Goal: Task Accomplishment & Management: Manage account settings

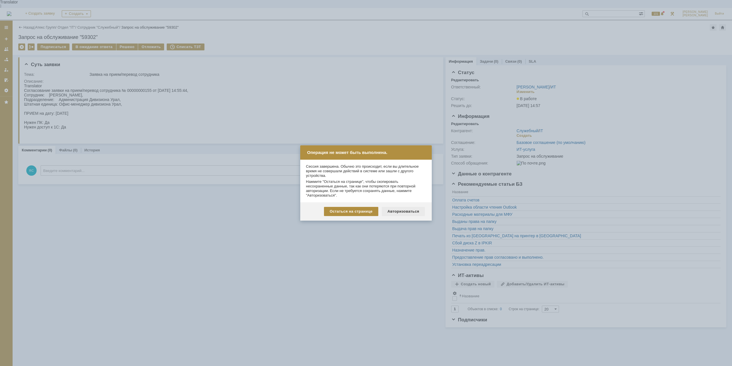
click at [406, 210] on div "Авторизоваться" at bounding box center [403, 211] width 43 height 9
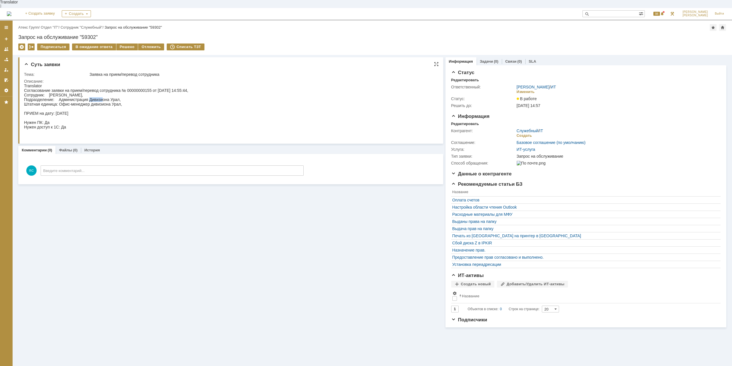
drag, startPoint x: 90, startPoint y: 94, endPoint x: 103, endPoint y: 98, distance: 13.4
click at [103, 98] on div "Согласование заявки на прием/перевод сотрудника № 00000000155 от 29.09.2025 14:…" at bounding box center [106, 113] width 164 height 50
click at [55, 97] on div "Согласование заявки на прием/перевод сотрудника № 00000000155 от 29.09.2025 14:…" at bounding box center [106, 113] width 164 height 50
drag, startPoint x: 88, startPoint y: 87, endPoint x: 116, endPoint y: 85, distance: 28.4
click at [116, 88] on div "Согласование заявки на прием/перевод сотрудника № 00000000155 от 29.09.2025 14:…" at bounding box center [106, 113] width 164 height 50
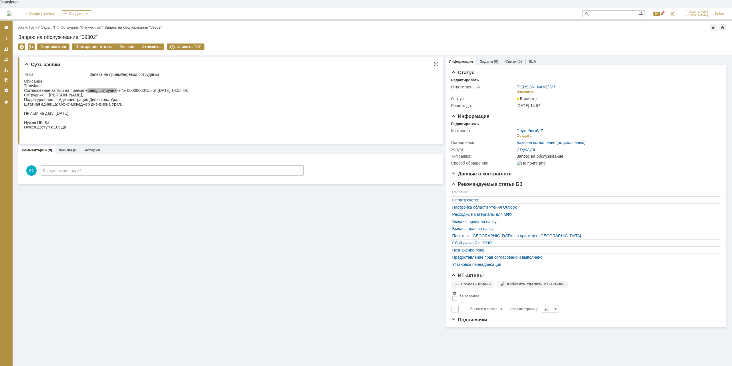
click at [135, 79] on div "Описание:" at bounding box center [229, 81] width 410 height 5
drag, startPoint x: 77, startPoint y: 99, endPoint x: 83, endPoint y: 99, distance: 6.9
click at [83, 99] on div "Согласование заявки на прием/перевод сотрудника № 00000000155 от 29.09.2025 14:…" at bounding box center [106, 113] width 164 height 50
drag, startPoint x: 84, startPoint y: 99, endPoint x: 101, endPoint y: 99, distance: 16.9
click at [83, 99] on div "Согласование заявки на прием/перевод сотрудника № 00000000155 от 29.09.2025 14:…" at bounding box center [106, 113] width 164 height 50
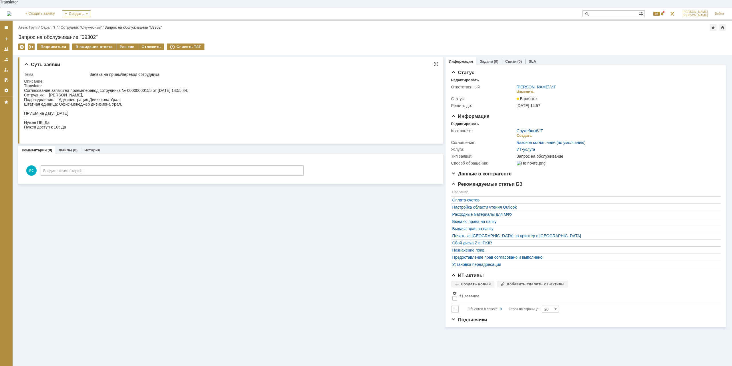
click at [106, 98] on div "Согласование заявки на прием/перевод сотрудника № 00000000155 от 29.09.2025 14:…" at bounding box center [106, 113] width 164 height 50
drag, startPoint x: 72, startPoint y: 100, endPoint x: 76, endPoint y: 100, distance: 4.3
click at [76, 100] on div "Согласование заявки на прием/перевод сотрудника № 00000000155 от 29.09.2025 14:…" at bounding box center [106, 113] width 164 height 50
click at [99, 100] on div "Согласование заявки на прием/перевод сотрудника № 00000000155 от 29.09.2025 14:…" at bounding box center [106, 113] width 164 height 50
drag, startPoint x: 69, startPoint y: 94, endPoint x: 83, endPoint y: 94, distance: 14.0
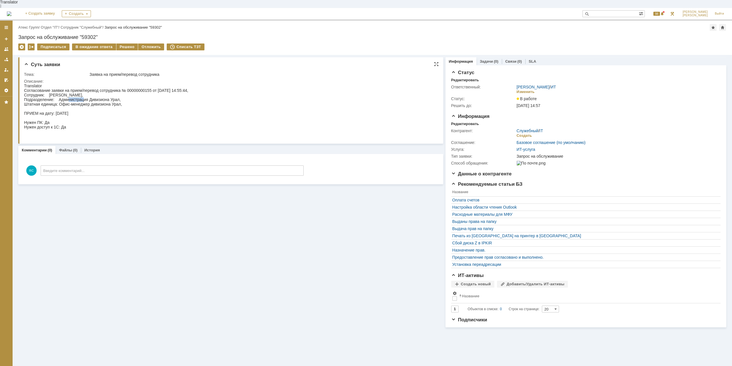
click at [83, 94] on div "Согласование заявки на прием/перевод сотрудника № 00000000155 от 29.09.2025 14:…" at bounding box center [106, 113] width 164 height 50
click at [84, 94] on div "Согласование заявки на прием/перевод сотрудника № 00000000155 от 29.09.2025 14:…" at bounding box center [106, 113] width 164 height 50
click at [98, 92] on div "Согласование заявки на прием/перевод сотрудника № 00000000155 от 29.09.2025 14:…" at bounding box center [106, 113] width 164 height 50
drag, startPoint x: 57, startPoint y: 109, endPoint x: 70, endPoint y: 112, distance: 12.6
click at [70, 112] on div "Согласование заявки на прием/перевод сотрудника № 00000000155 от 29.09.2025 14:…" at bounding box center [106, 113] width 164 height 50
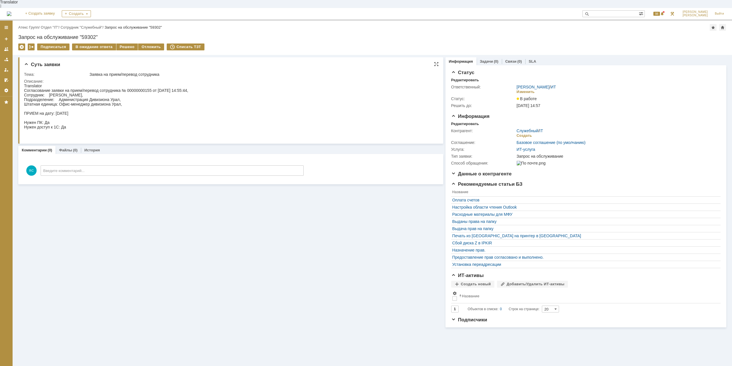
click at [70, 112] on div "Согласование заявки на прием/перевод сотрудника № 00000000155 от 29.09.2025 14:…" at bounding box center [106, 113] width 164 height 50
drag, startPoint x: 46, startPoint y: 122, endPoint x: 55, endPoint y: 122, distance: 8.6
click at [55, 122] on div "Согласование заявки на прием/перевод сотрудника № 00000000155 от 29.09.2025 14:…" at bounding box center [106, 113] width 164 height 50
drag, startPoint x: 84, startPoint y: 99, endPoint x: 93, endPoint y: 99, distance: 9.1
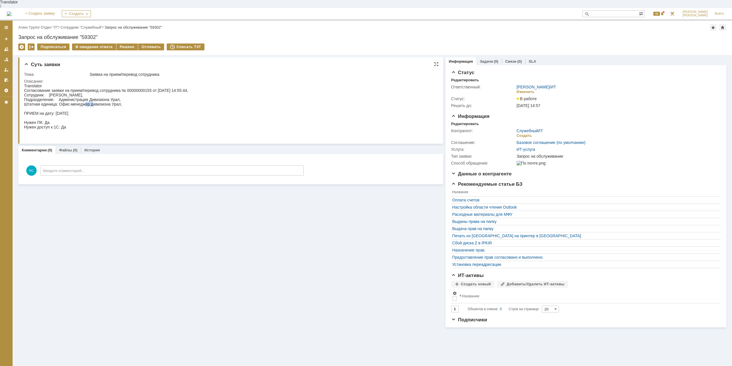
click at [93, 99] on div "Согласование заявки на прием/перевод сотрудника № 00000000155 от 29.09.2025 14:…" at bounding box center [106, 113] width 164 height 50
click at [95, 99] on div "Согласование заявки на прием/перевод сотрудника № 00000000155 от 29.09.2025 14:…" at bounding box center [106, 113] width 164 height 50
click at [78, 100] on div "Согласование заявки на прием/перевод сотрудника № 00000000155 от 29.09.2025 14:…" at bounding box center [106, 113] width 164 height 50
